Goal: Task Accomplishment & Management: Manage account settings

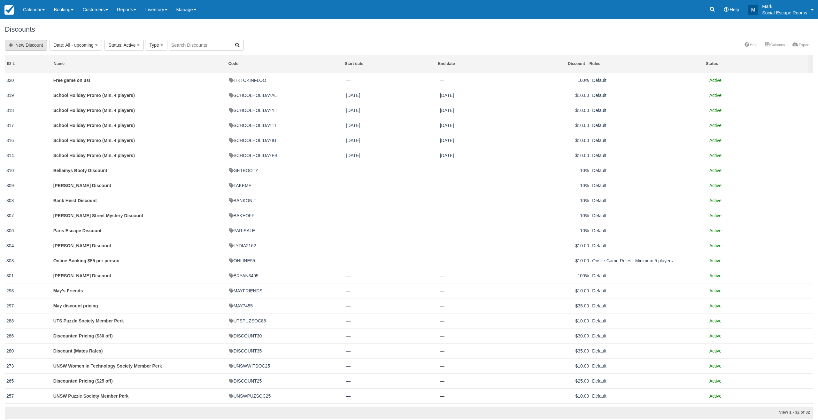
click at [37, 46] on link "New Discount" at bounding box center [26, 45] width 42 height 11
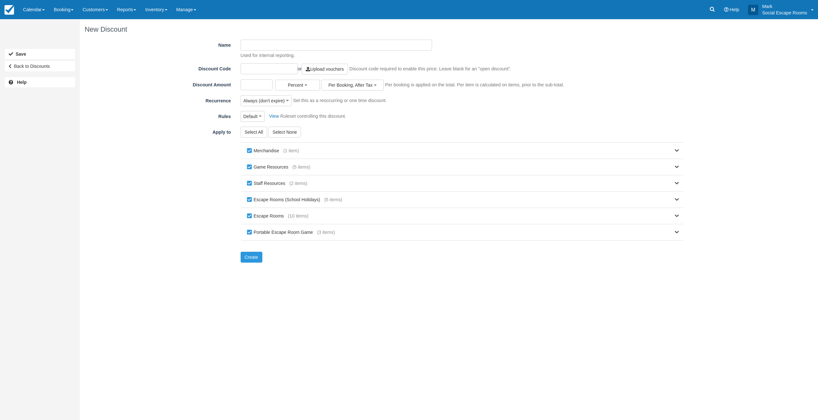
click at [265, 44] on input "Name" at bounding box center [337, 45] width 192 height 11
type input "School Holiday Promo"
type input "PADLOCK20"
type input "2"
type input "S"
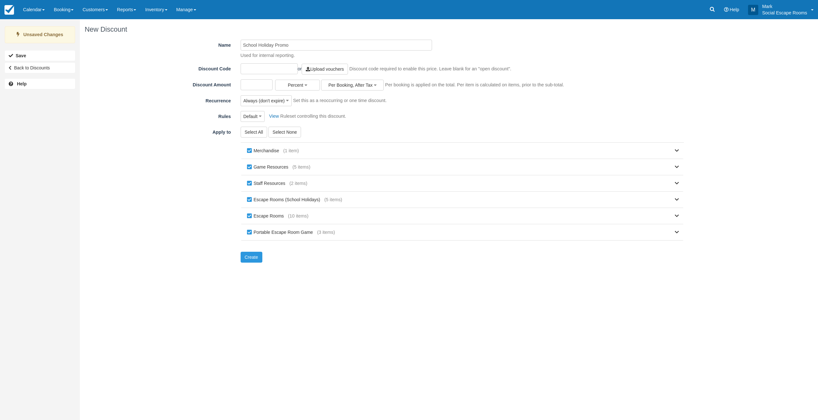
click at [261, 67] on input "text" at bounding box center [269, 68] width 57 height 11
type input "EXIT20"
type input "20"
click at [272, 100] on span "Always (don't expire)" at bounding box center [265, 100] width 42 height 6
click at [267, 129] on link "Always (don't expire)" at bounding box center [283, 131] width 85 height 9
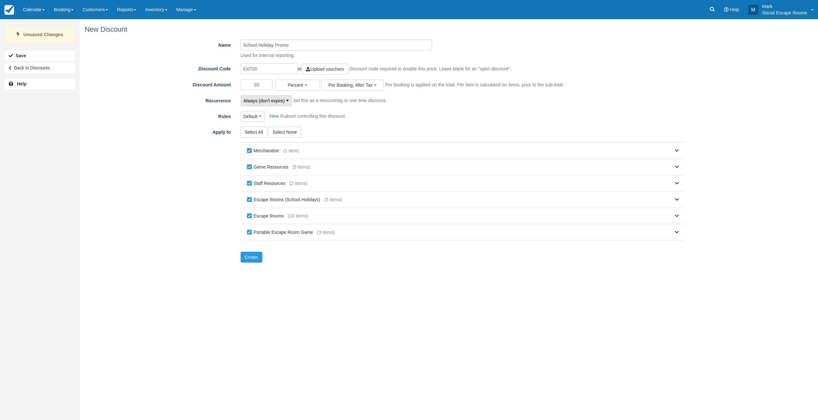
click at [272, 102] on span "Always (don't expire)" at bounding box center [265, 100] width 42 height 6
click at [267, 115] on link "One time event" at bounding box center [283, 113] width 85 height 9
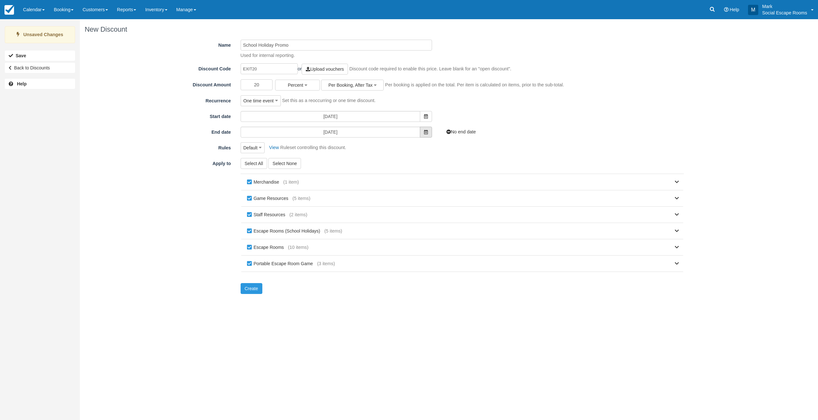
click at [425, 134] on icon at bounding box center [426, 132] width 4 height 4
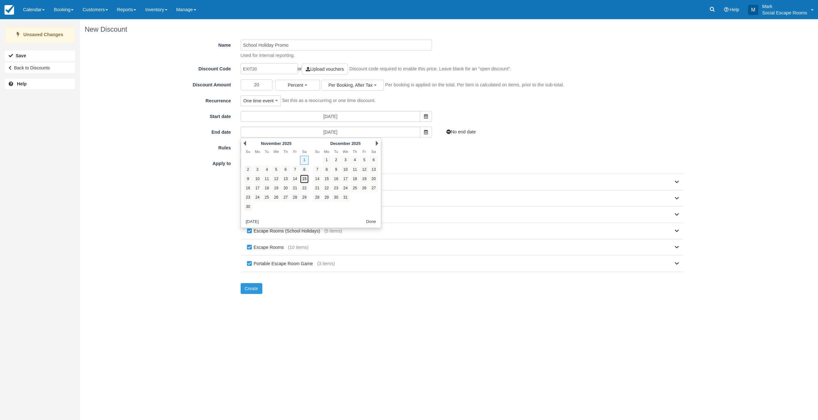
click at [305, 177] on link "15" at bounding box center [304, 178] width 9 height 9
type input "15/11/2025"
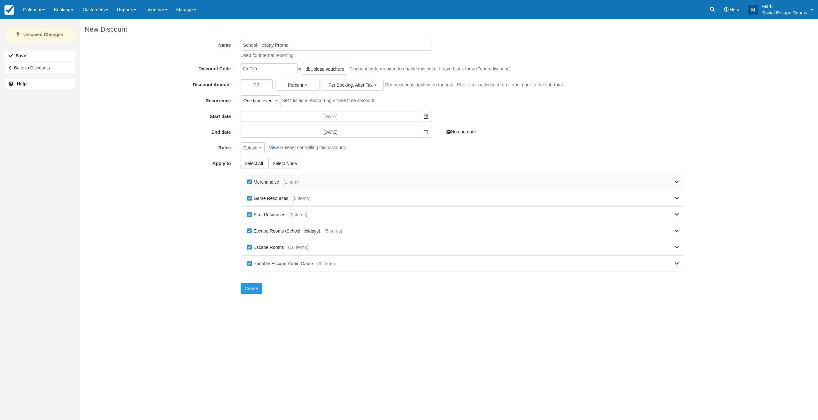
click at [251, 182] on label "Merchandise" at bounding box center [264, 182] width 38 height 10
checkbox input "false"
click at [249, 193] on div "Game Resources (5 items)" at bounding box center [463, 198] width 444 height 16
click at [249, 197] on label "Game Resources" at bounding box center [268, 198] width 47 height 10
checkbox input "false"
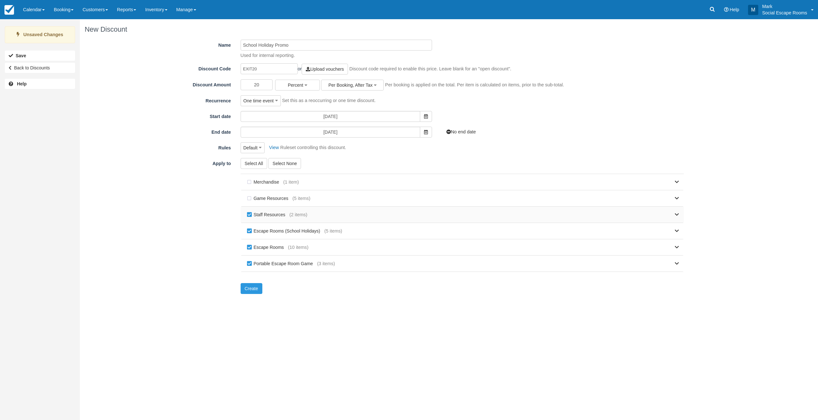
click at [249, 214] on label "Staff Resources" at bounding box center [267, 215] width 44 height 10
checkbox input "false"
drag, startPoint x: 246, startPoint y: 229, endPoint x: 254, endPoint y: 229, distance: 7.4
click at [249, 229] on label "Escape Rooms (School Holidays)" at bounding box center [284, 231] width 79 height 10
checkbox input "false"
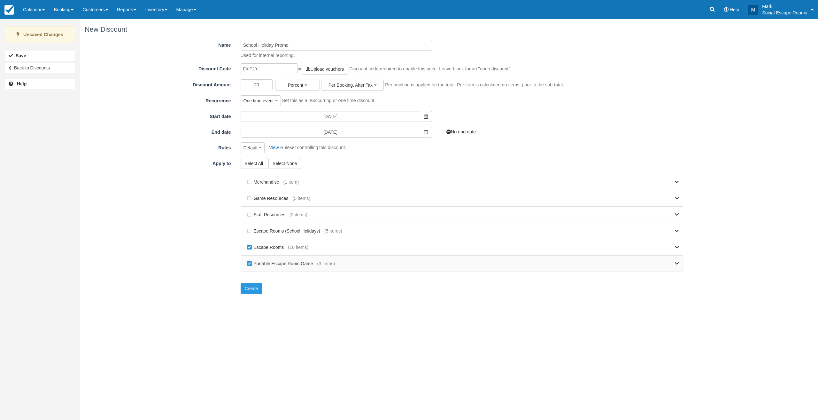
click at [250, 264] on label "Portable Escape Room Game" at bounding box center [281, 264] width 72 height 10
checkbox input "false"
click at [249, 232] on label "Escape Rooms (School Holidays)" at bounding box center [284, 231] width 79 height 10
checkbox input "true"
click at [318, 46] on input "School Holiday Promo" at bounding box center [337, 45] width 192 height 11
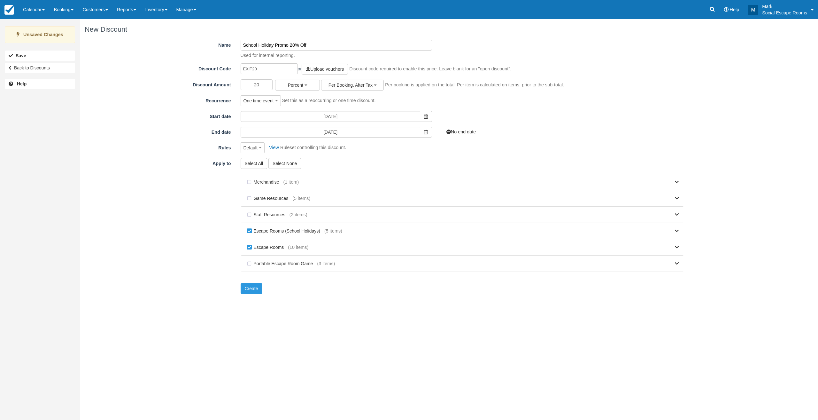
click at [290, 45] on input "School Holiday Promo 20% Off" at bounding box center [337, 45] width 192 height 11
type input "School Holiday Promo (20% Off)"
click at [254, 287] on button "Create" at bounding box center [252, 288] width 22 height 11
